Goal: Find specific page/section

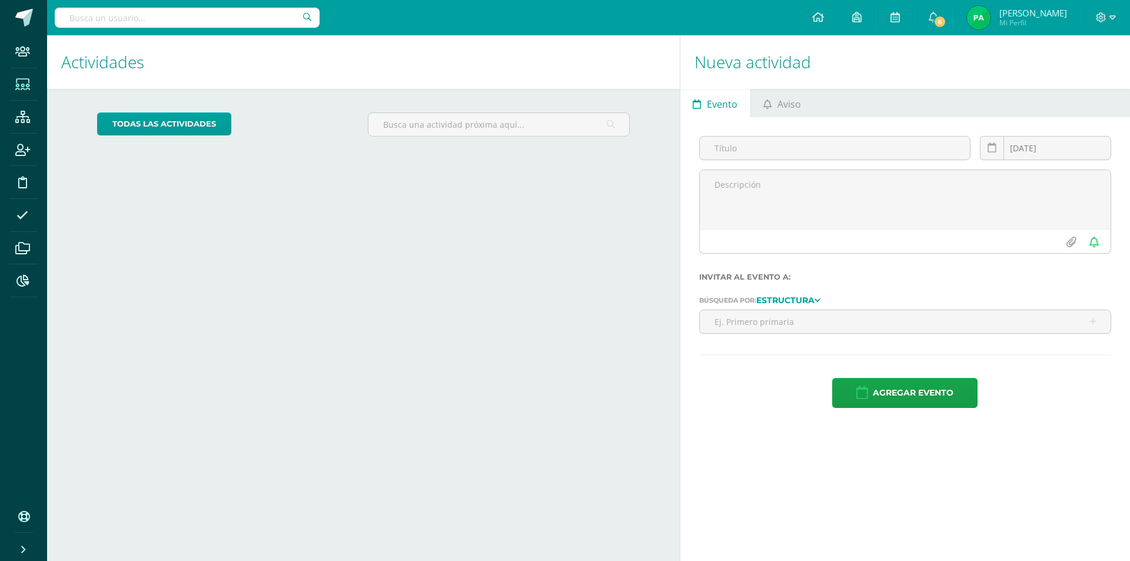
click at [22, 84] on icon at bounding box center [22, 85] width 15 height 12
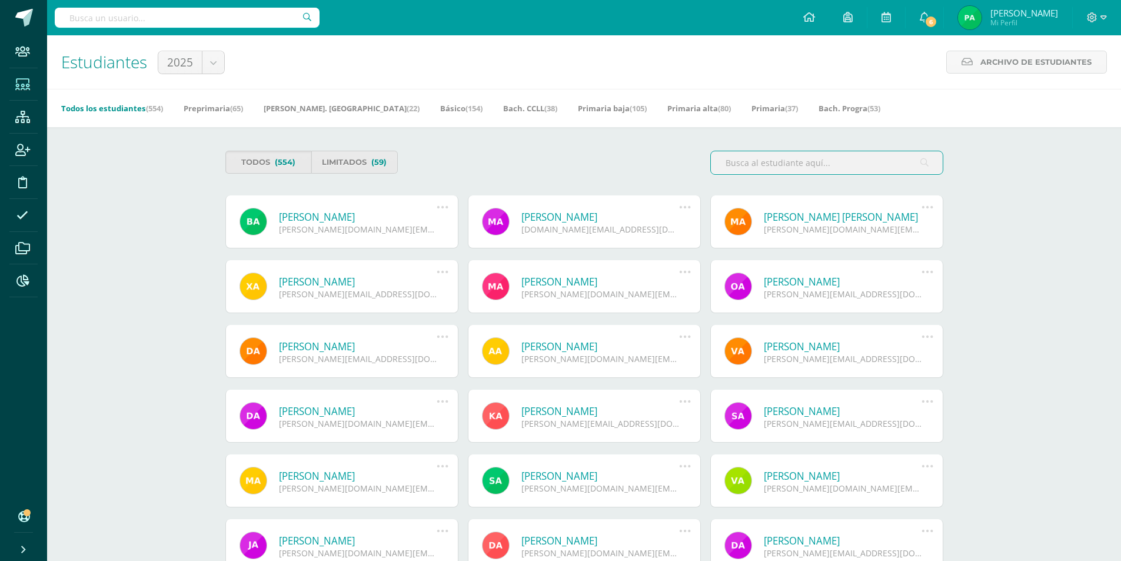
click at [789, 167] on input "text" at bounding box center [827, 162] width 232 height 23
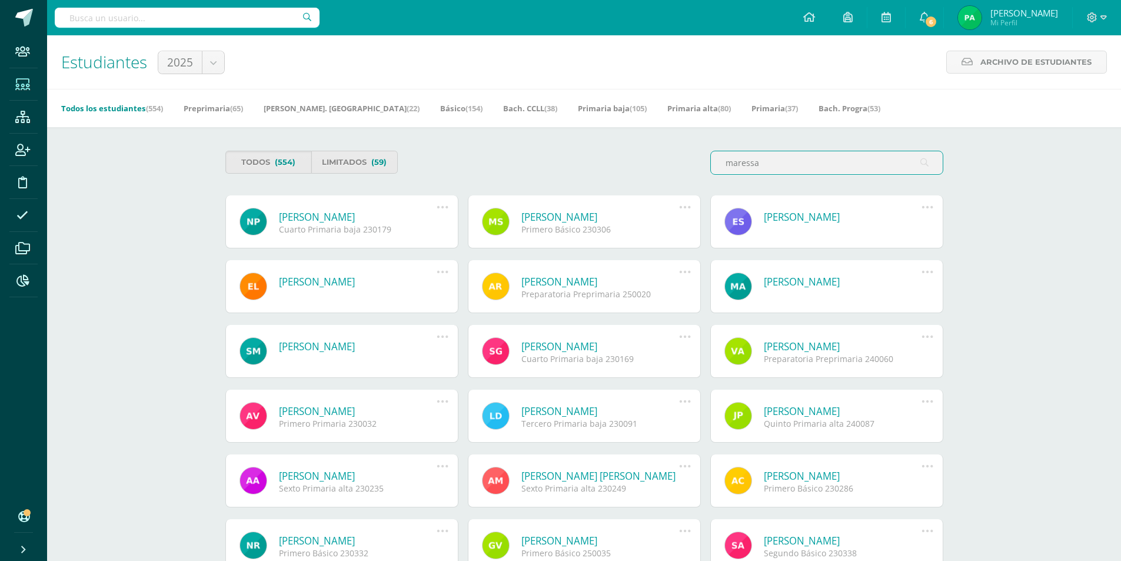
drag, startPoint x: 815, startPoint y: 154, endPoint x: 535, endPoint y: 158, distance: 280.2
click at [536, 158] on div "Todos (554) Limitados (59) maressa" at bounding box center [584, 168] width 727 height 34
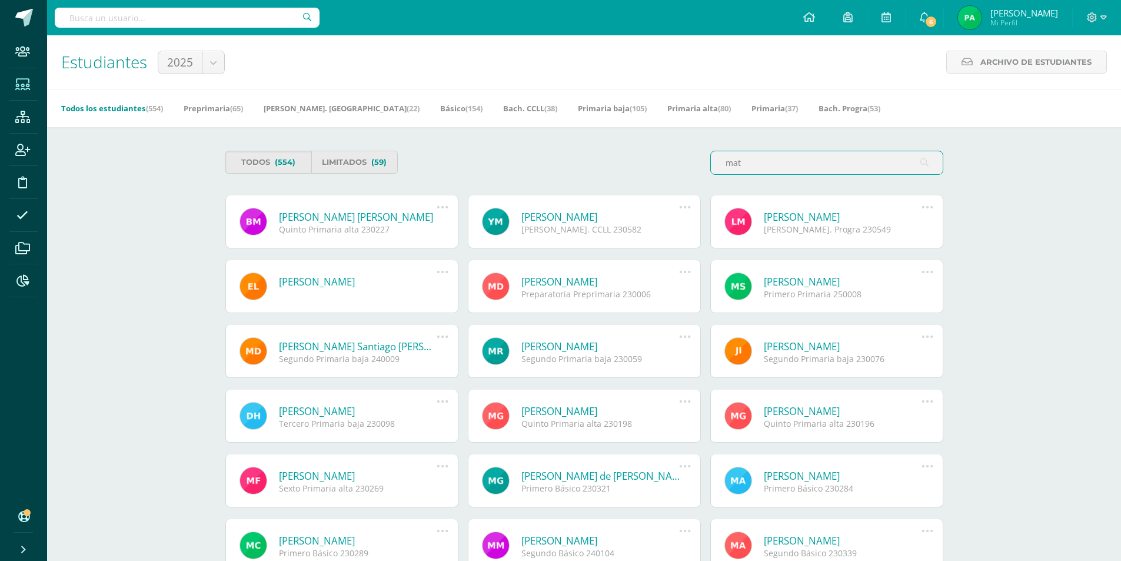
click at [803, 160] on input "mat" at bounding box center [827, 162] width 232 height 23
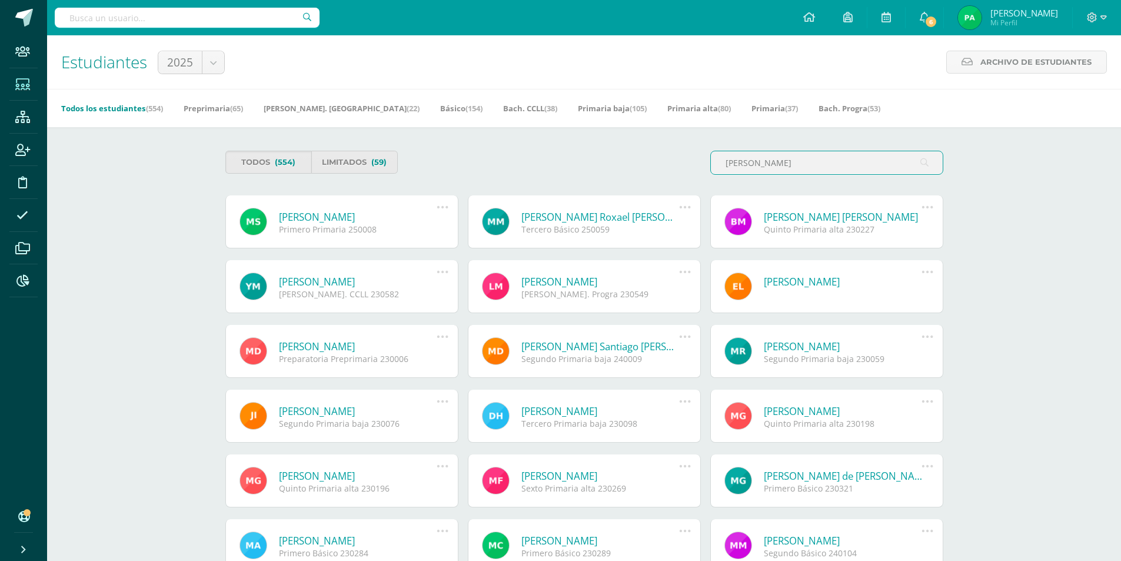
drag, startPoint x: 763, startPoint y: 165, endPoint x: 551, endPoint y: 195, distance: 214.0
type input "n"
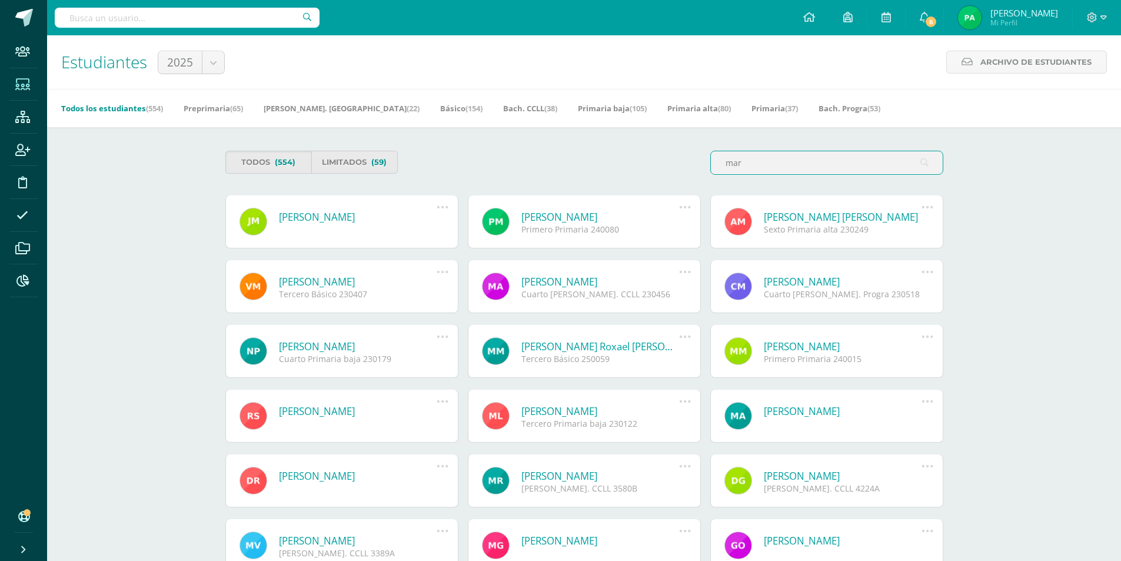
type input "mar"
click at [35, 90] on span at bounding box center [22, 84] width 26 height 26
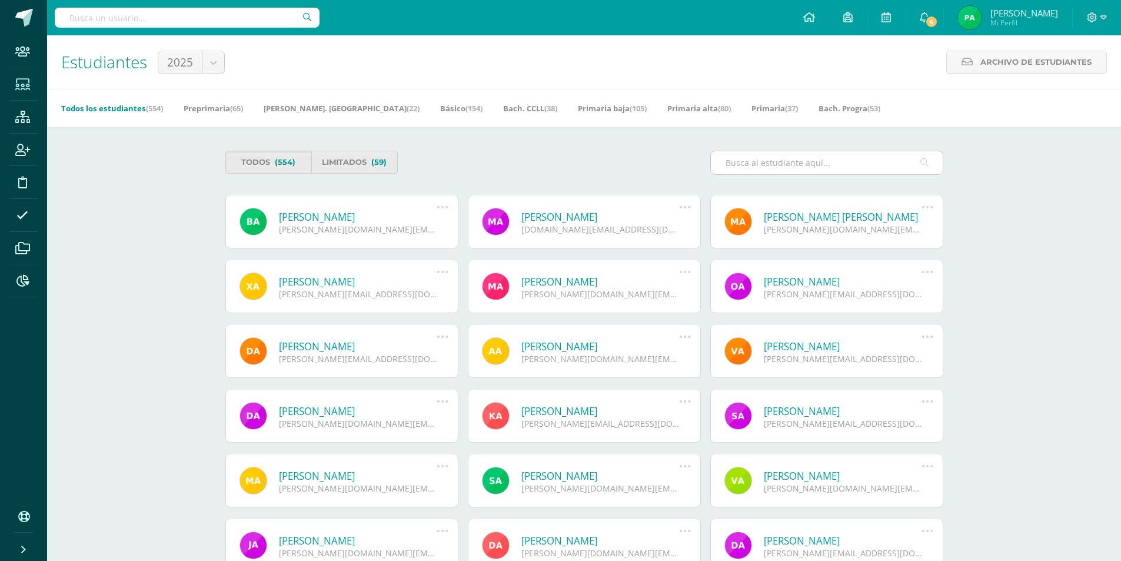
click at [770, 166] on input "text" at bounding box center [827, 162] width 232 height 23
